Goal: Task Accomplishment & Management: Complete application form

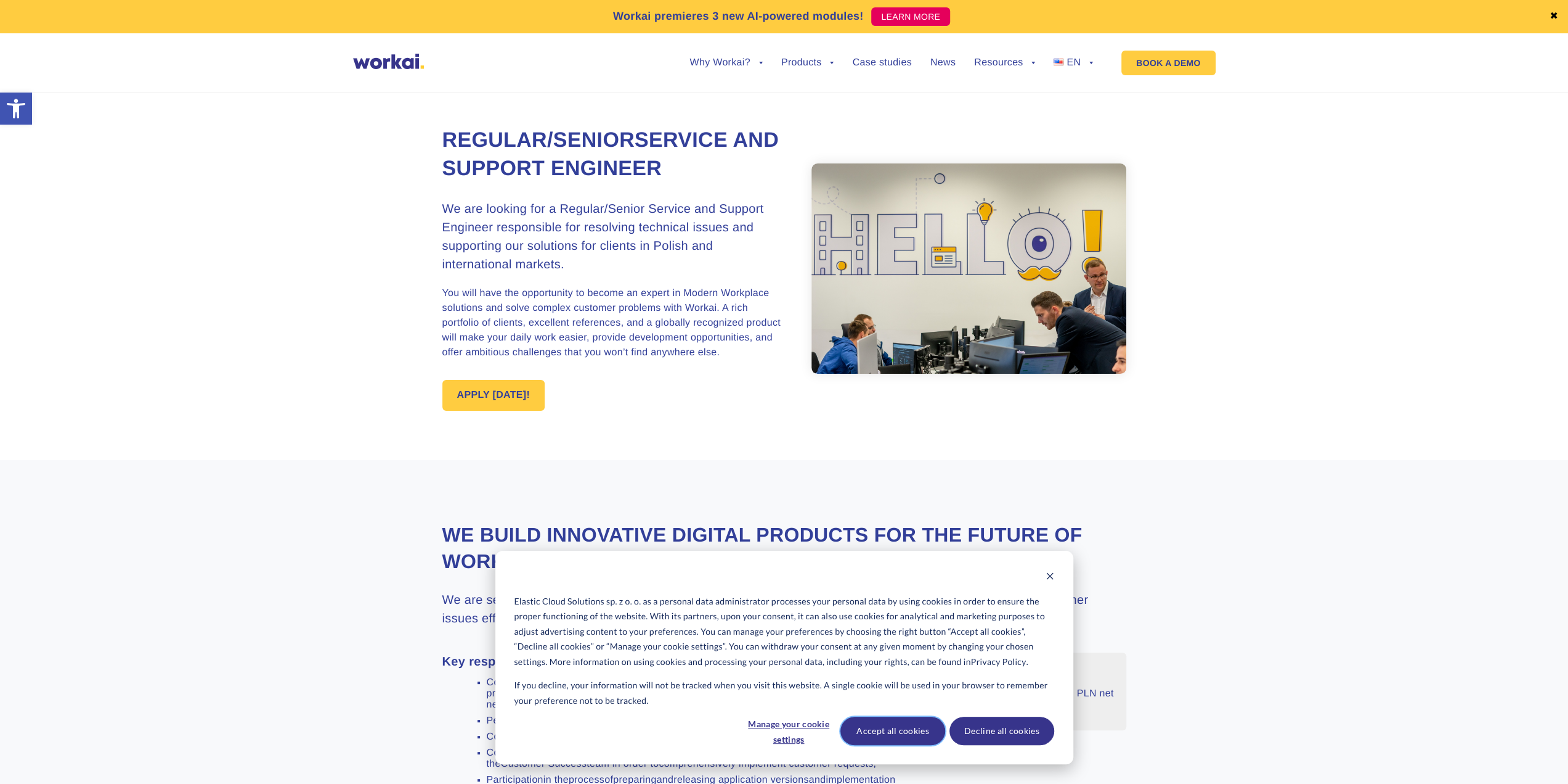
click at [901, 728] on button "Accept all cookies" at bounding box center [892, 730] width 105 height 28
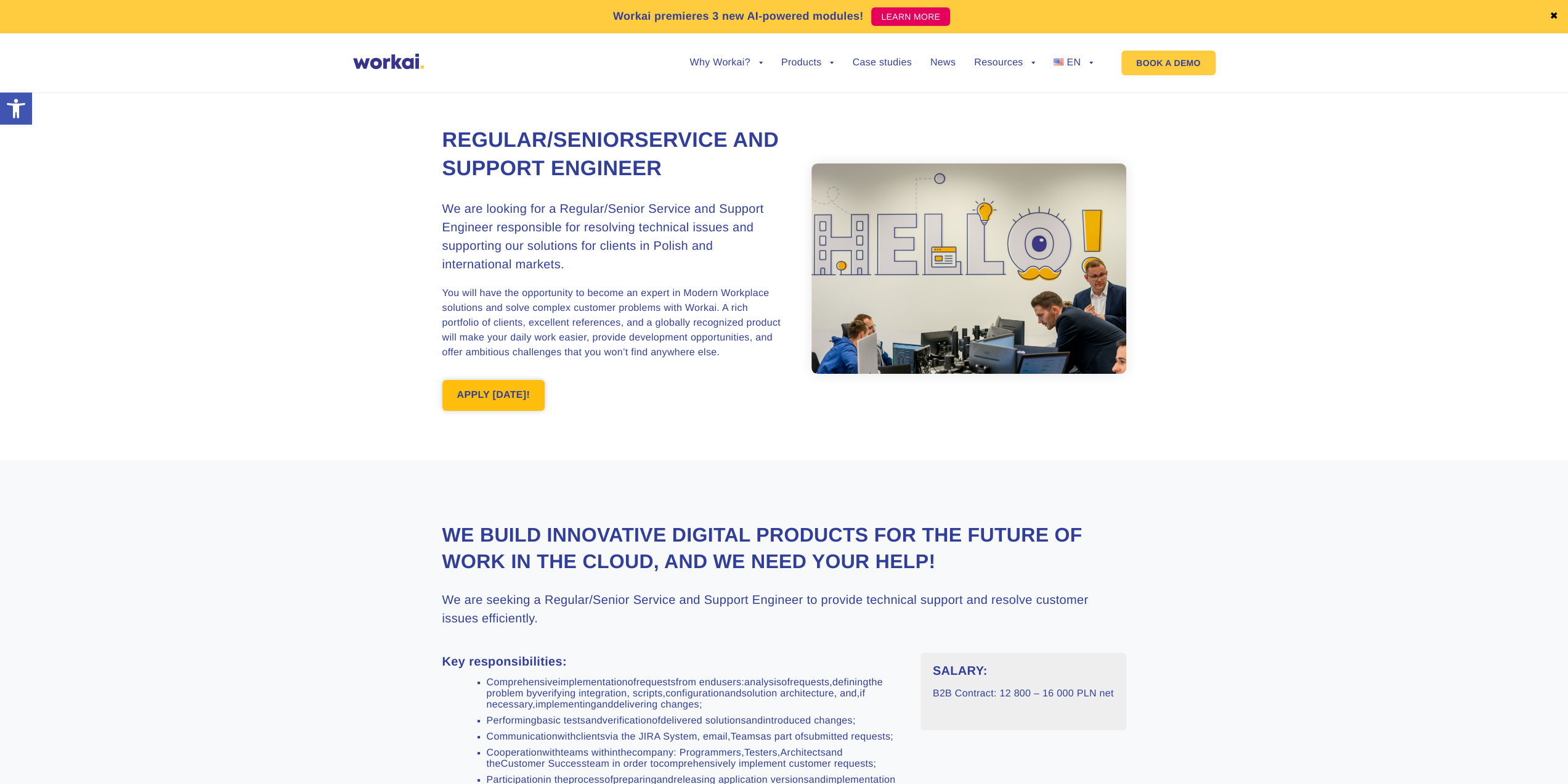
click at [461, 405] on link "APPLY [DATE]!" at bounding box center [493, 394] width 103 height 30
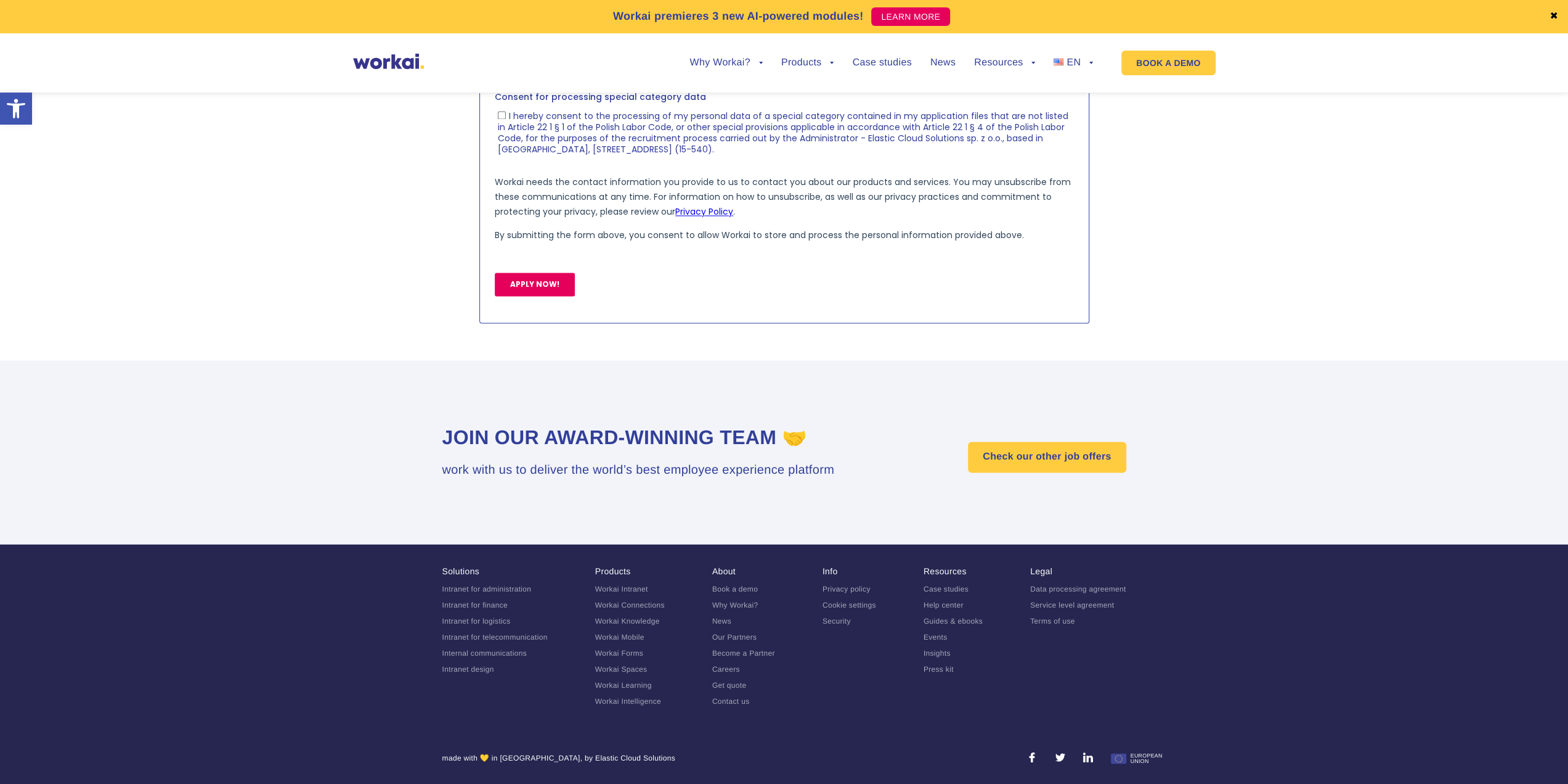
scroll to position [1842, 0]
click at [722, 670] on link "Careers" at bounding box center [726, 668] width 27 height 9
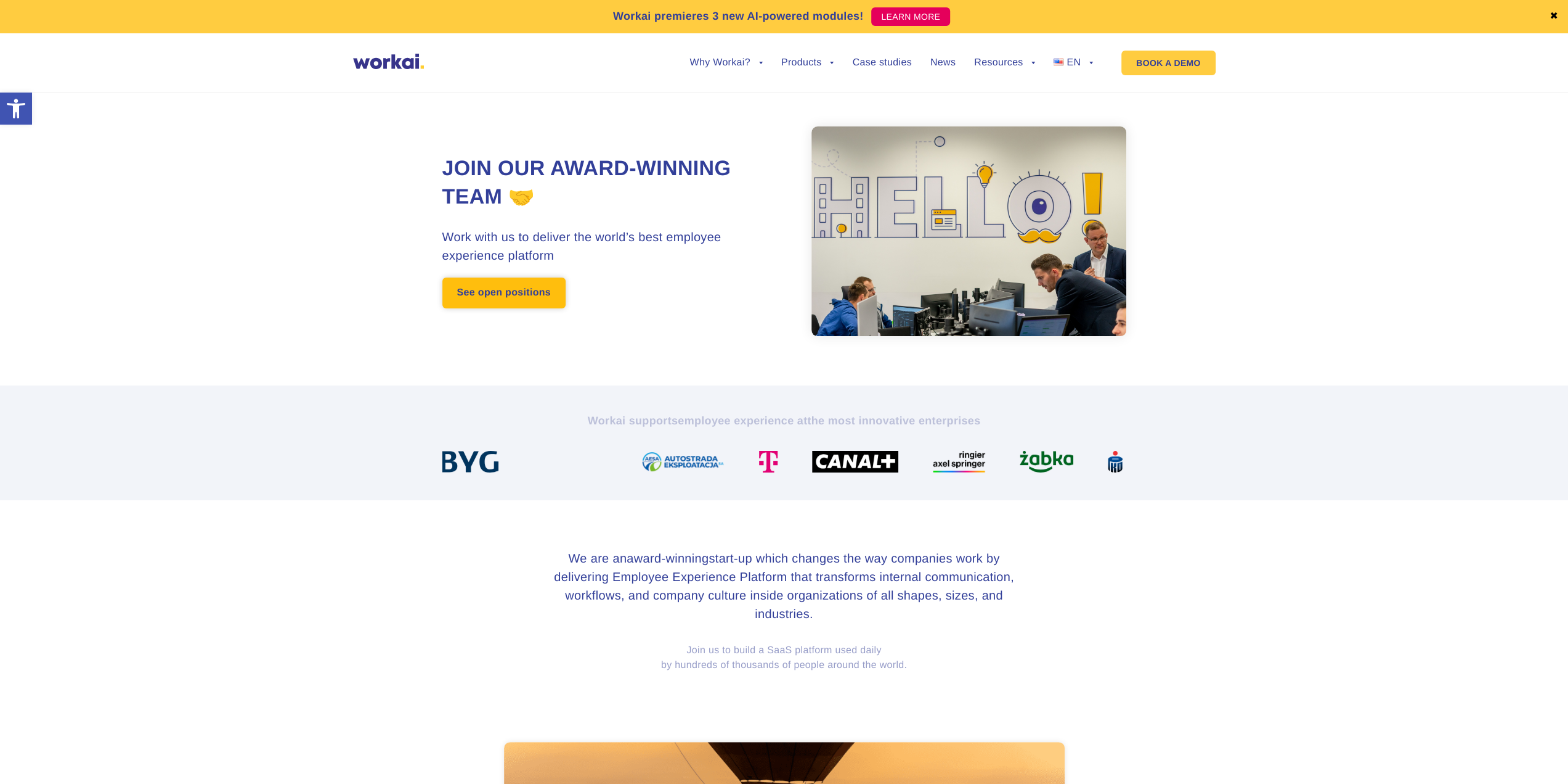
click at [518, 293] on link "See open positions" at bounding box center [504, 292] width 123 height 30
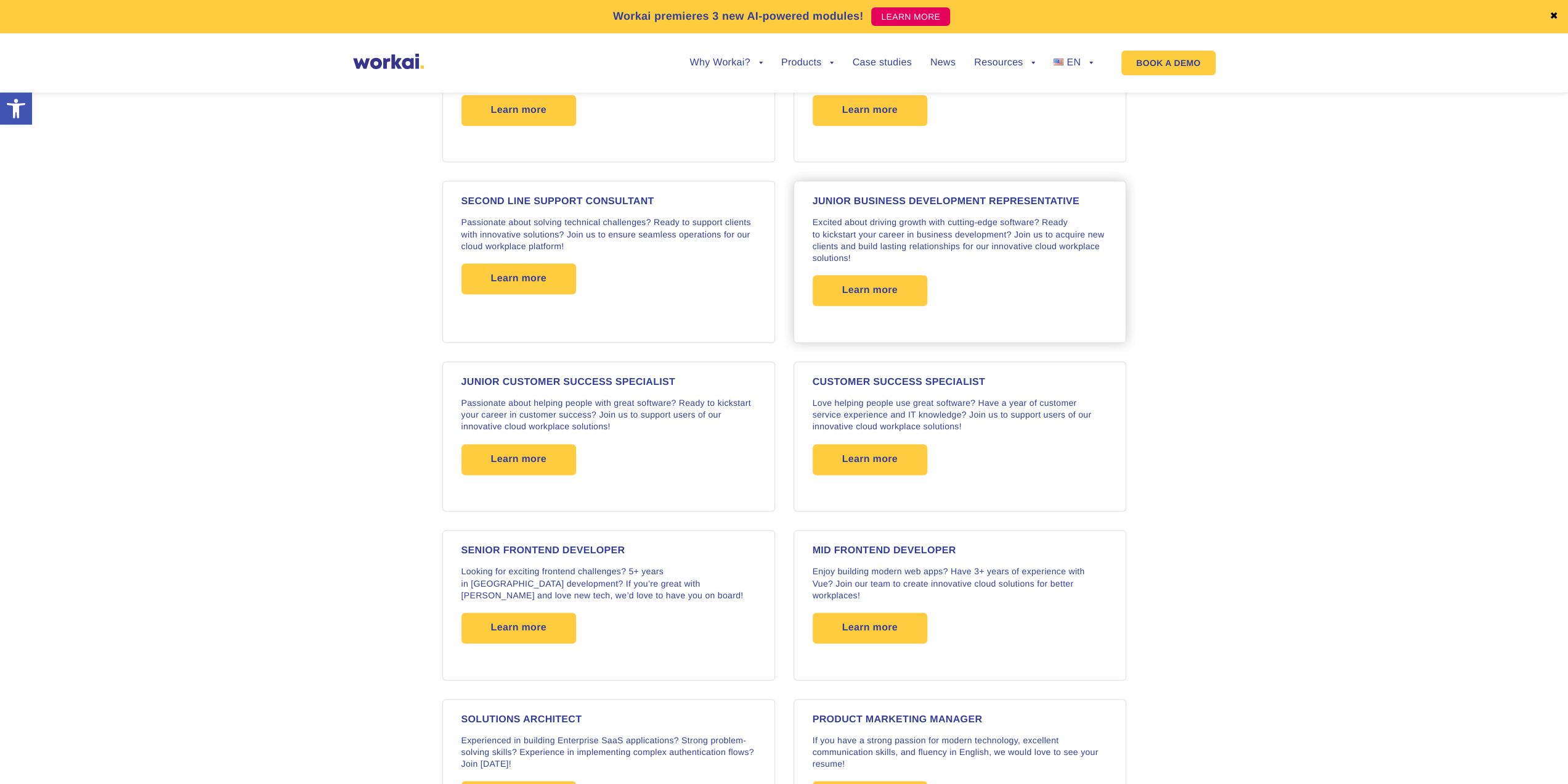
scroll to position [1293, 0]
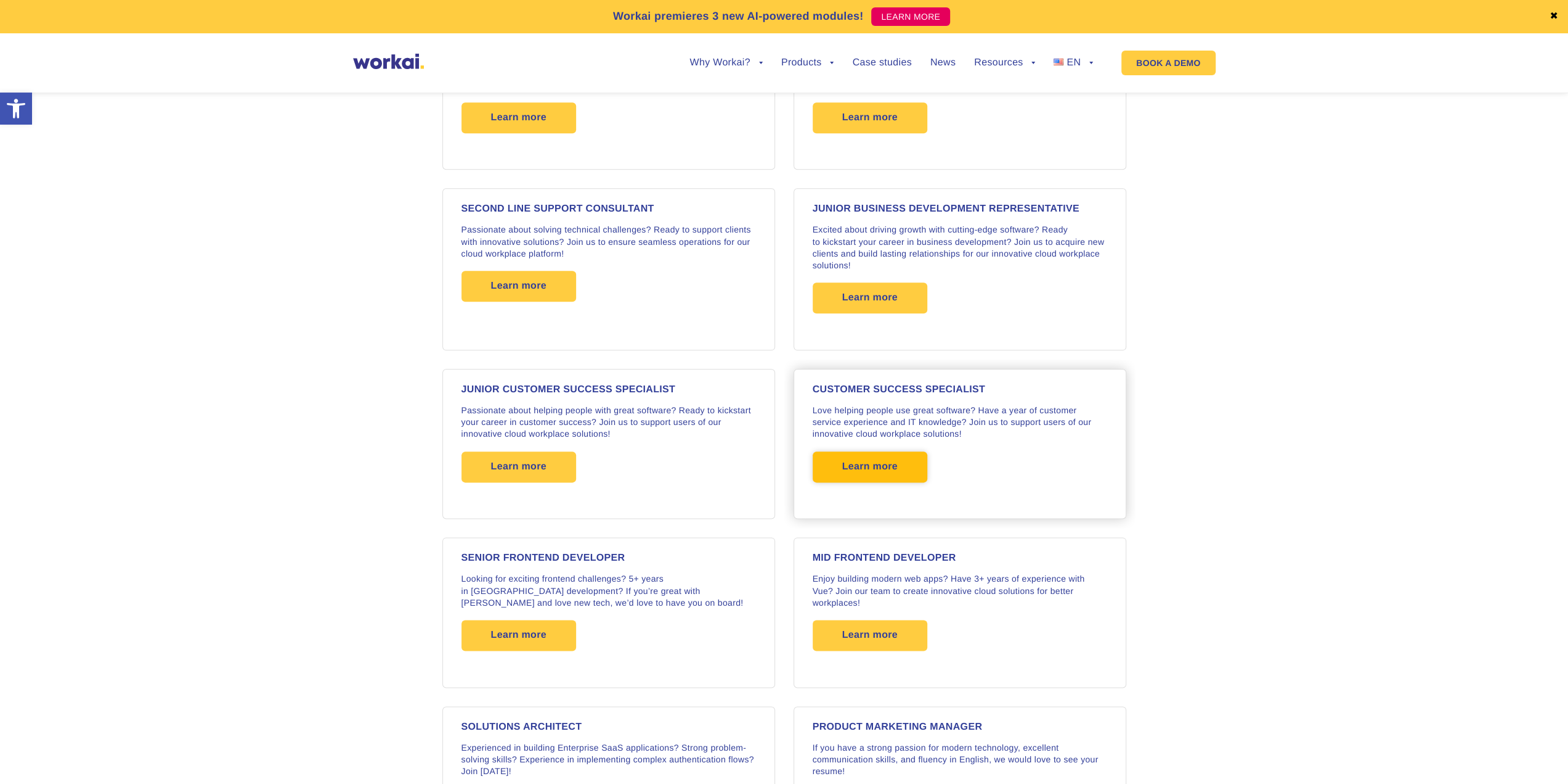
click at [896, 457] on span "Learn more" at bounding box center [870, 466] width 56 height 30
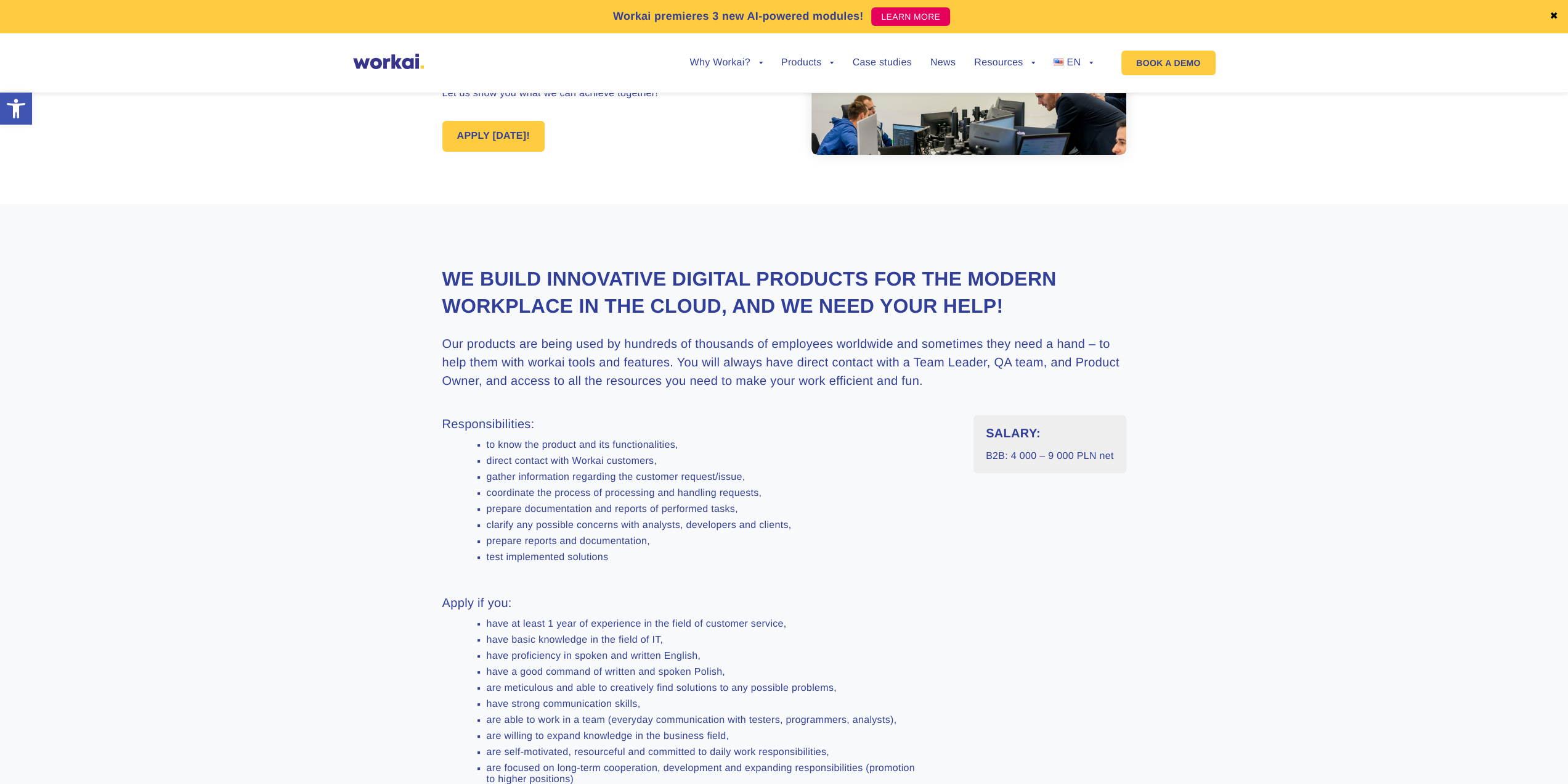
scroll to position [185, 0]
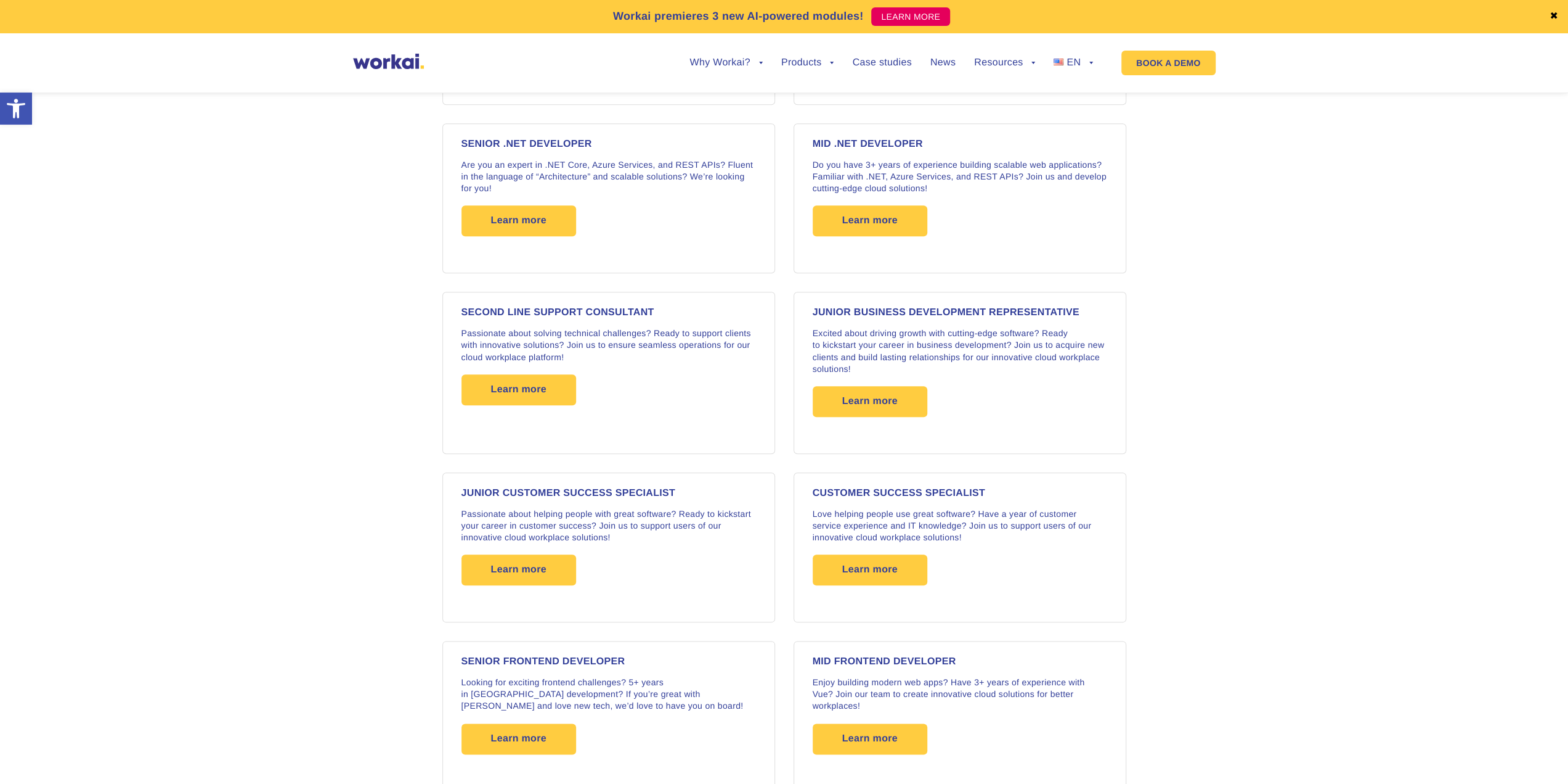
scroll to position [1130, 0]
